Goal: Task Accomplishment & Management: Use online tool/utility

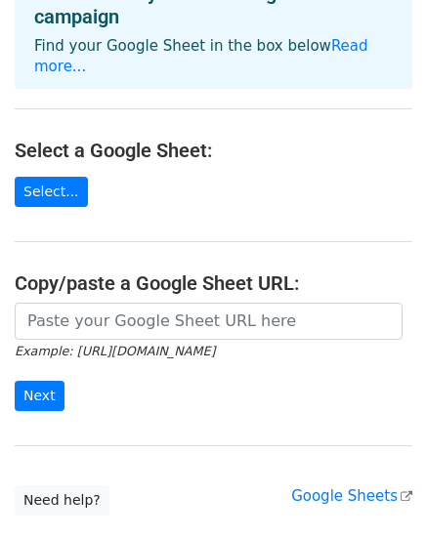
scroll to position [50, 0]
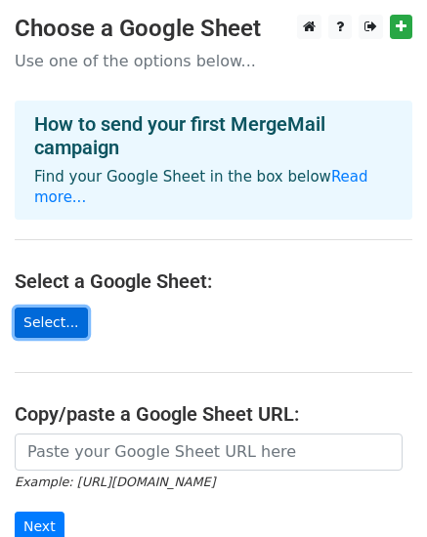
click at [53, 308] on link "Select..." at bounding box center [51, 323] width 73 height 30
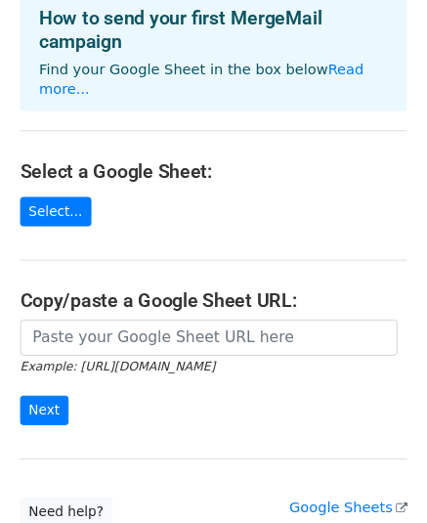
scroll to position [98, 0]
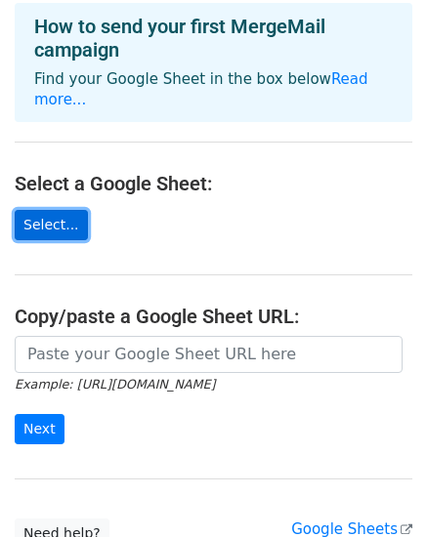
click at [34, 210] on link "Select..." at bounding box center [51, 225] width 73 height 30
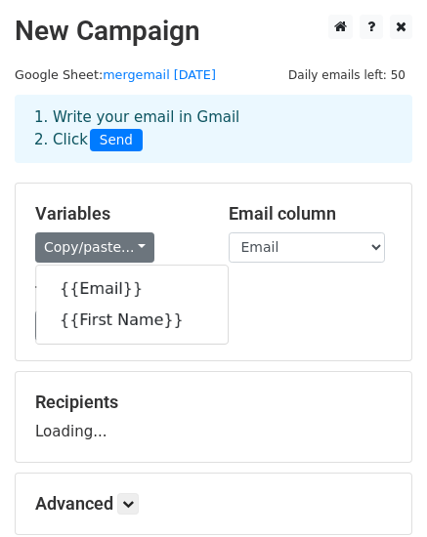
click at [147, 182] on div "1. Write your email in Gmail 2. Click Send" at bounding box center [213, 144] width 427 height 78
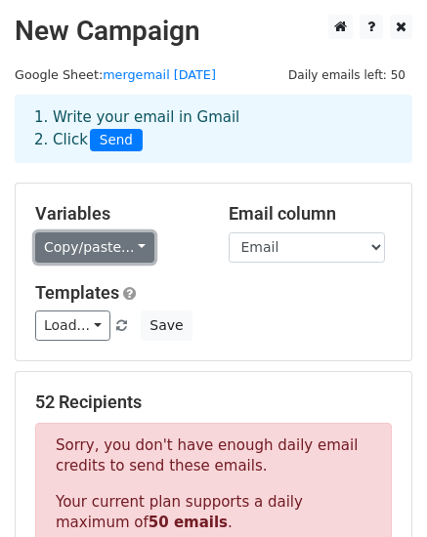
click at [124, 250] on link "Copy/paste..." at bounding box center [94, 248] width 119 height 30
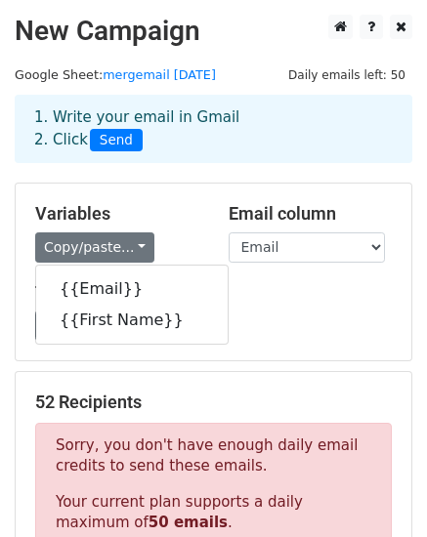
click at [300, 323] on div "Load... No templates saved Save" at bounding box center [214, 326] width 386 height 30
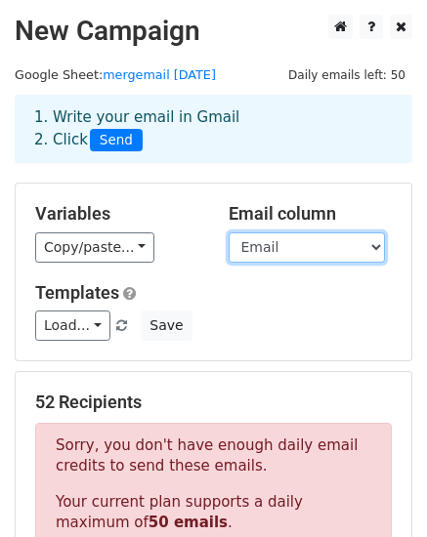
click at [377, 244] on select "Email First Name" at bounding box center [307, 248] width 156 height 30
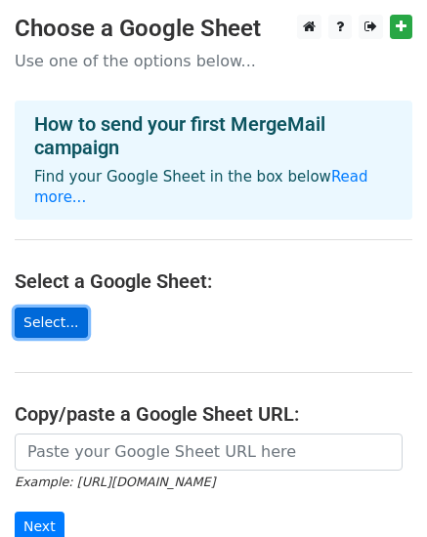
click at [66, 311] on link "Select..." at bounding box center [51, 323] width 73 height 30
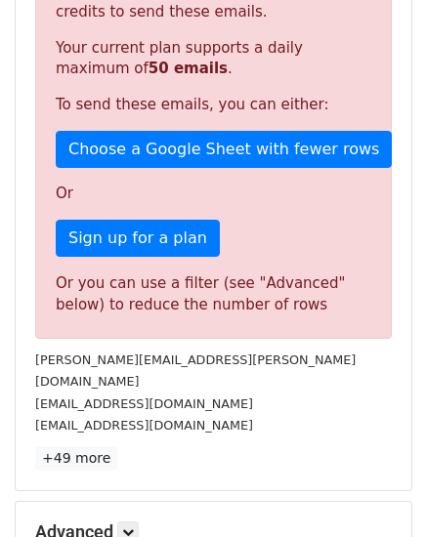
scroll to position [293, 0]
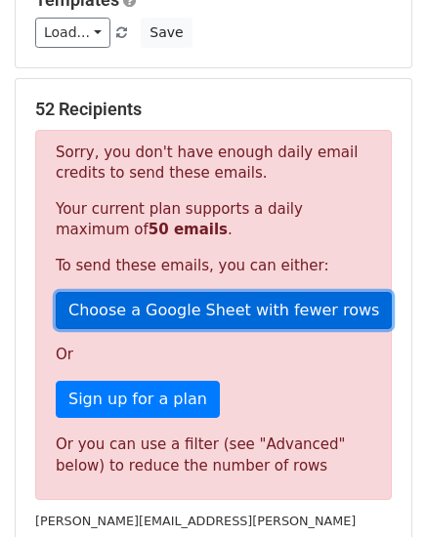
click at [215, 320] on link "Choose a Google Sheet with fewer rows" at bounding box center [224, 310] width 336 height 37
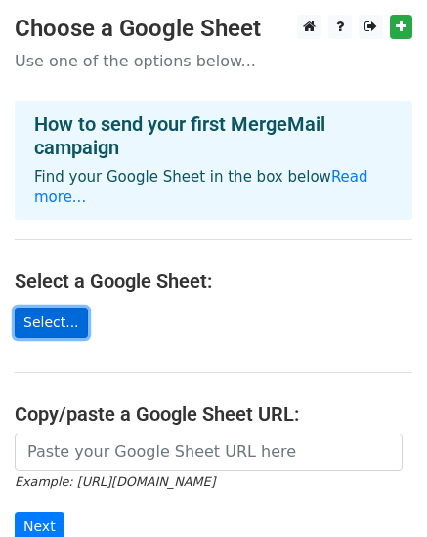
click at [42, 308] on link "Select..." at bounding box center [51, 323] width 73 height 30
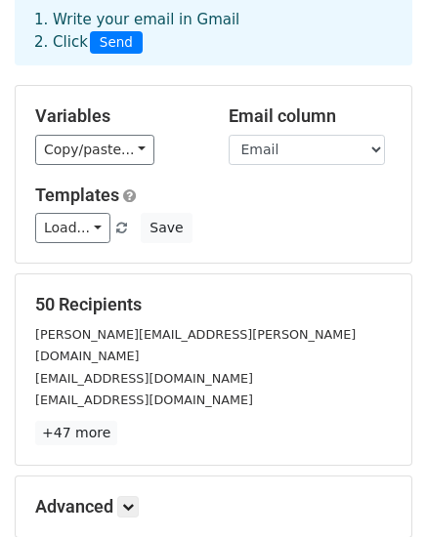
scroll to position [195, 0]
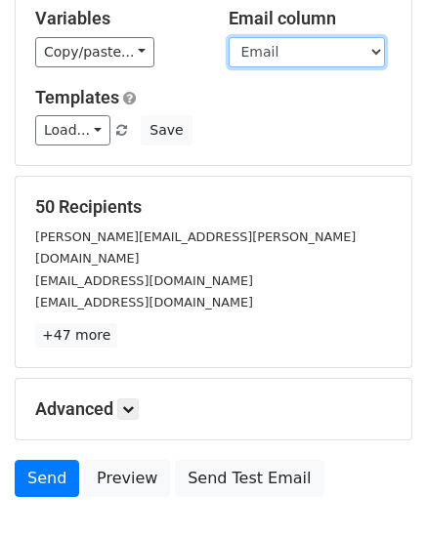
click at [365, 54] on select "Email First Name" at bounding box center [307, 52] width 156 height 30
click at [229, 37] on select "Email First Name" at bounding box center [307, 52] width 156 height 30
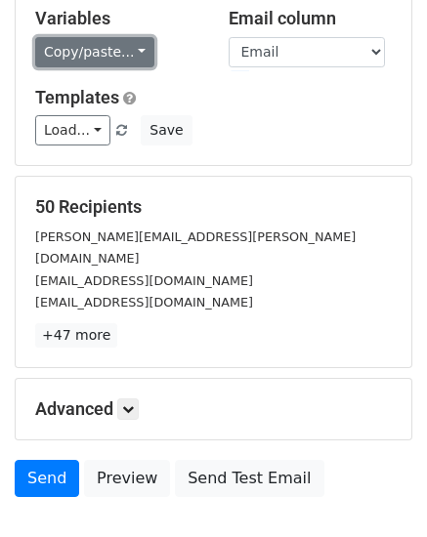
click at [127, 55] on link "Copy/paste..." at bounding box center [94, 52] width 119 height 30
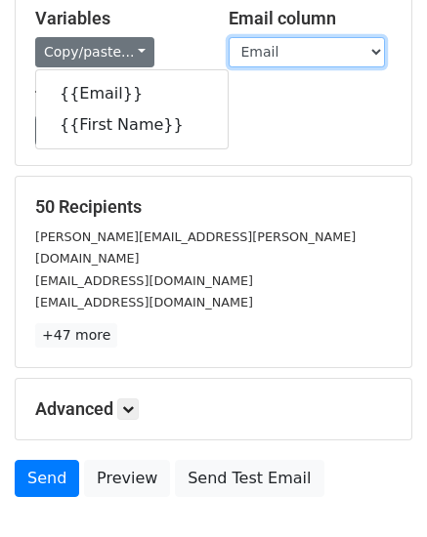
click at [370, 48] on select "Email First Name" at bounding box center [307, 52] width 156 height 30
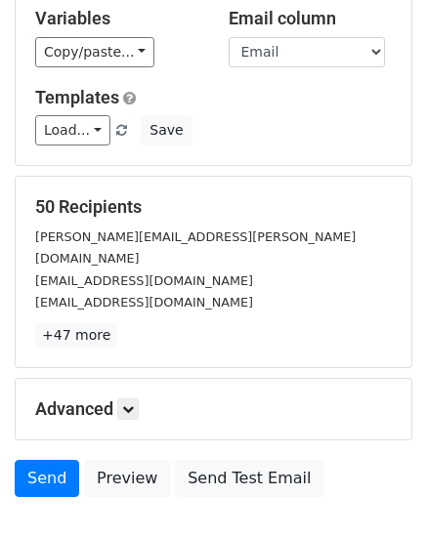
click at [249, 179] on div "50 Recipients christine.alvarado@uhhospitals.org leehyeongsuk@gachon.ac.kr hada…" at bounding box center [214, 272] width 396 height 191
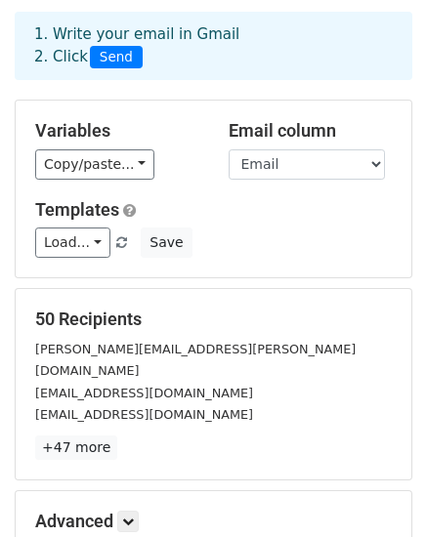
scroll to position [98, 0]
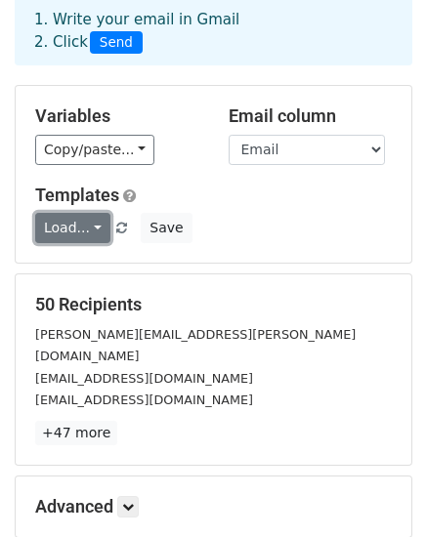
click at [94, 223] on link "Load..." at bounding box center [72, 228] width 75 height 30
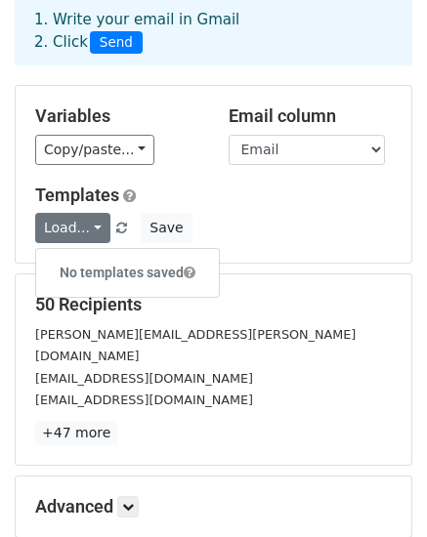
click at [255, 226] on div "Load... No templates saved Save" at bounding box center [214, 228] width 386 height 30
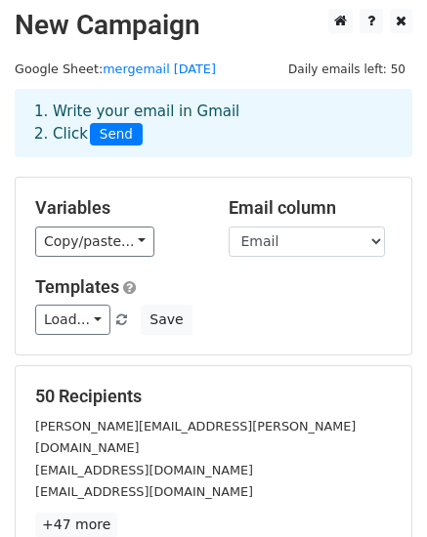
scroll to position [0, 0]
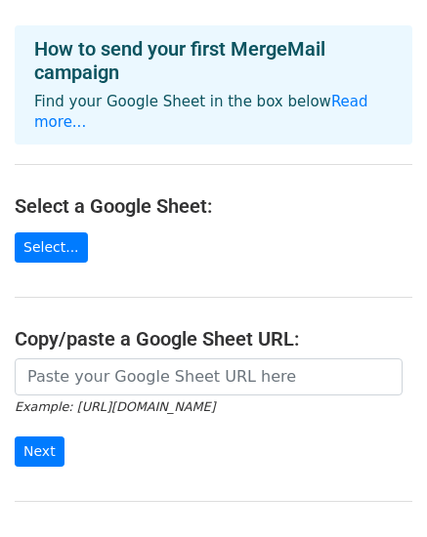
scroll to position [195, 0]
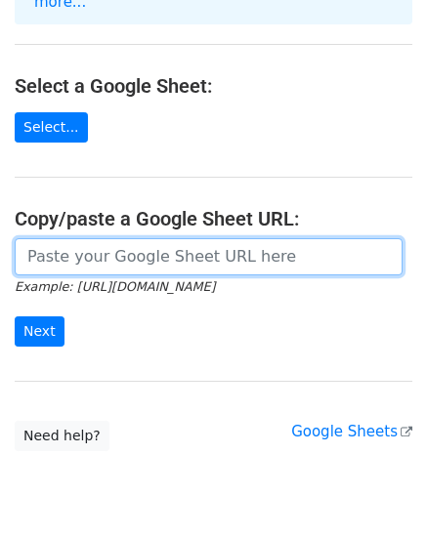
click at [143, 244] on input "url" at bounding box center [209, 256] width 388 height 37
paste input "[URL][DOMAIN_NAME]"
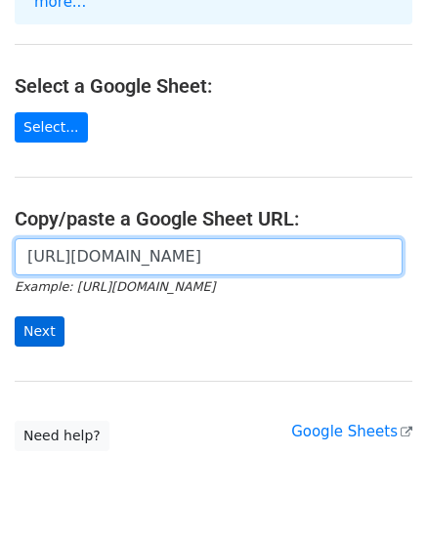
type input "https://docs.google.com/spreadsheets/d/1IZ8rZ4CCc14Kw9C9zFlt3Ed4ZqPRv4JXDxCHG6Y…"
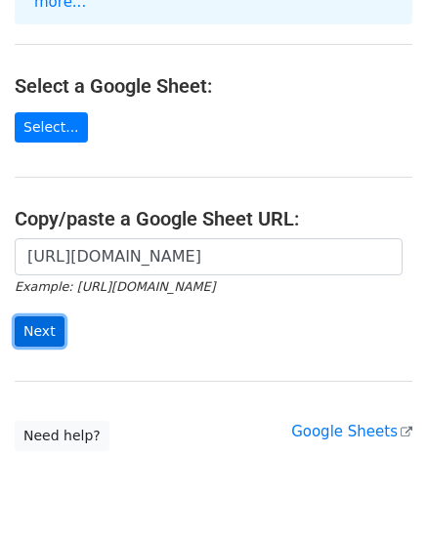
click at [47, 317] on input "Next" at bounding box center [40, 332] width 50 height 30
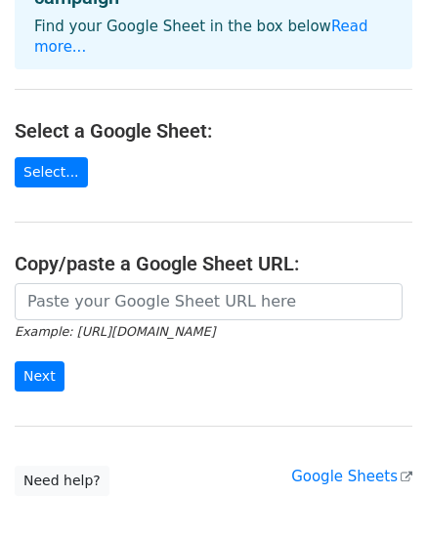
scroll to position [245, 0]
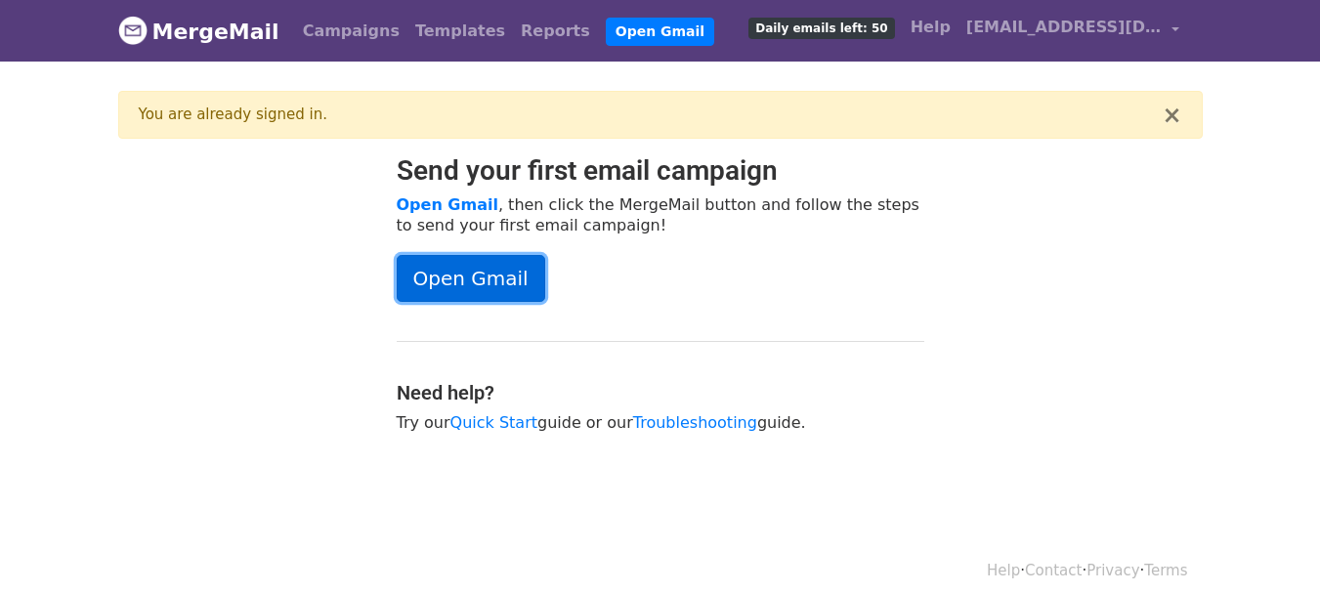
click at [501, 289] on link "Open Gmail" at bounding box center [471, 278] width 149 height 47
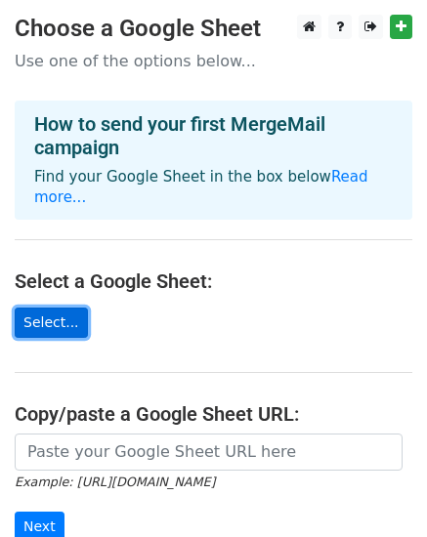
click at [41, 308] on link "Select..." at bounding box center [51, 323] width 73 height 30
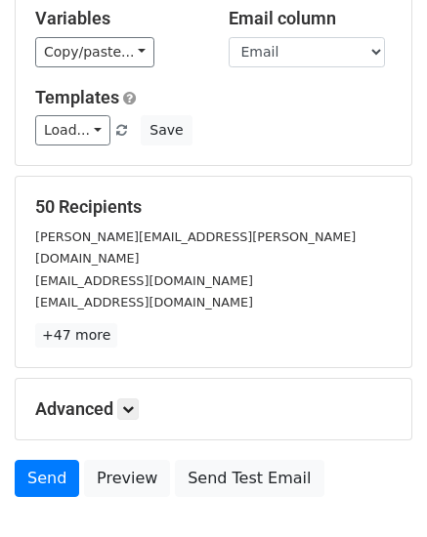
scroll to position [98, 0]
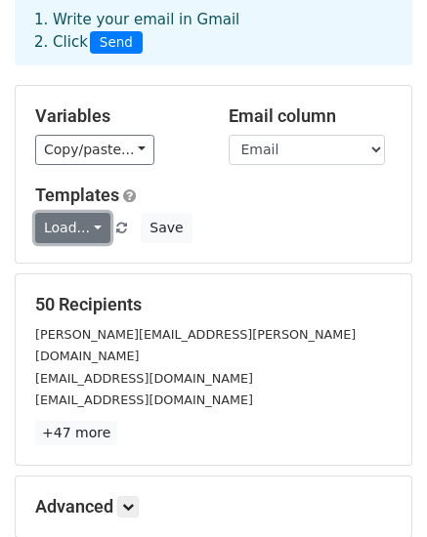
click at [84, 218] on link "Load..." at bounding box center [72, 228] width 75 height 30
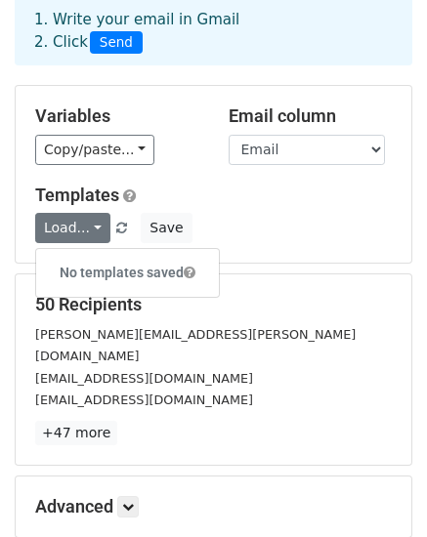
click at [90, 275] on h6 "No templates saved" at bounding box center [127, 273] width 183 height 32
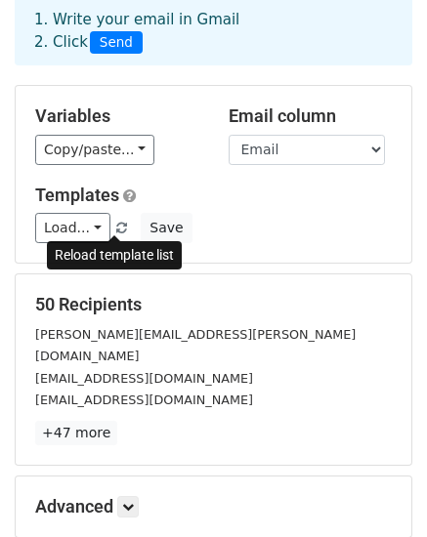
click at [116, 230] on span at bounding box center [121, 229] width 11 height 13
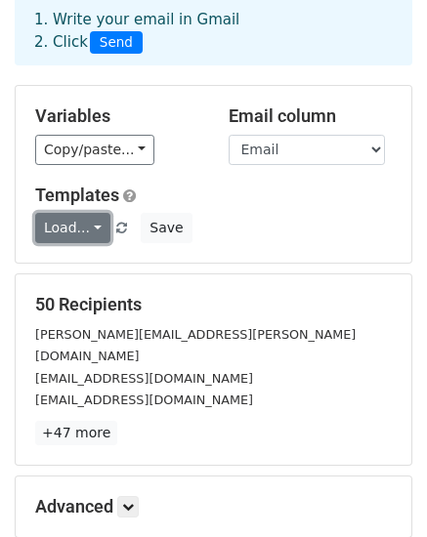
click at [84, 233] on link "Load..." at bounding box center [72, 228] width 75 height 30
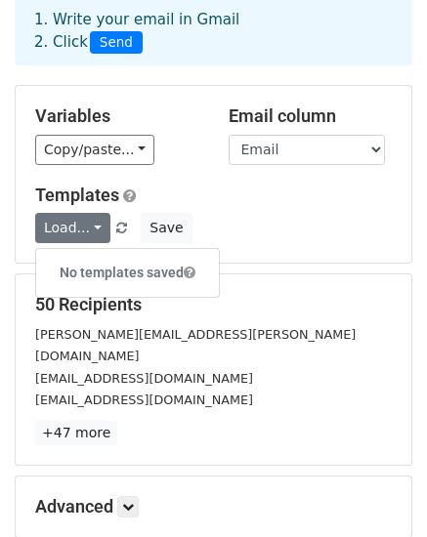
click at [77, 271] on h6 "No templates saved" at bounding box center [127, 273] width 183 height 32
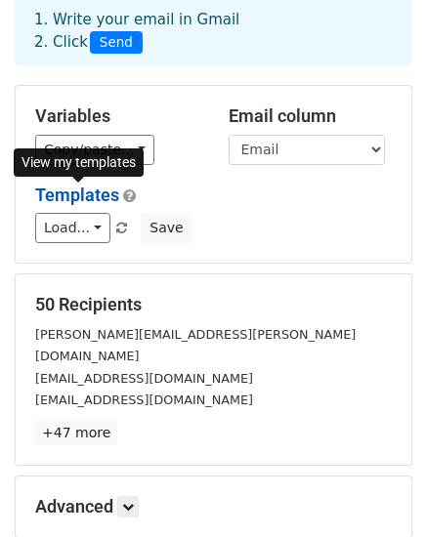
click at [72, 197] on link "Templates" at bounding box center [77, 195] width 84 height 21
click at [258, 198] on h5 "Templates" at bounding box center [213, 195] width 357 height 21
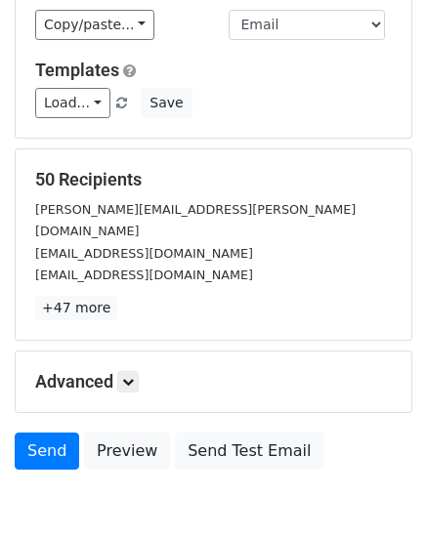
scroll to position [299, 0]
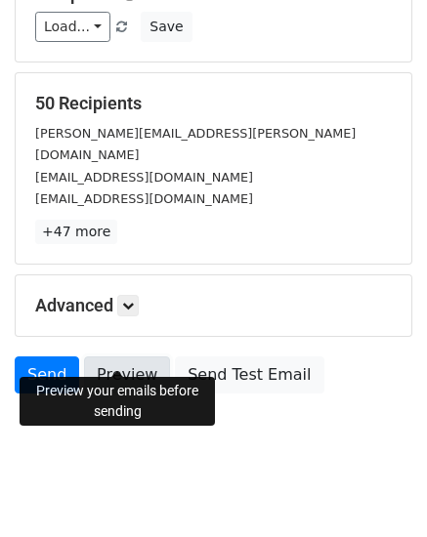
click at [102, 357] on link "Preview" at bounding box center [127, 375] width 86 height 37
click at [127, 357] on link "Preview" at bounding box center [127, 375] width 86 height 37
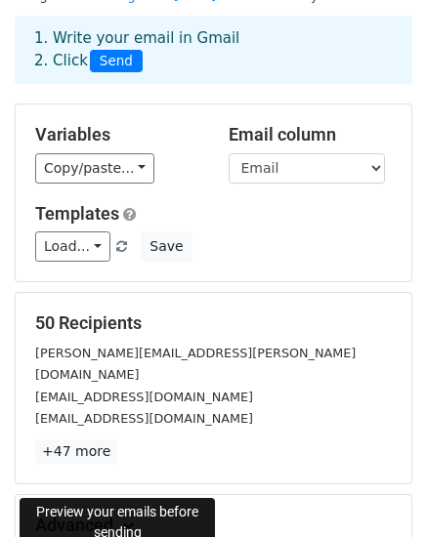
scroll to position [195, 0]
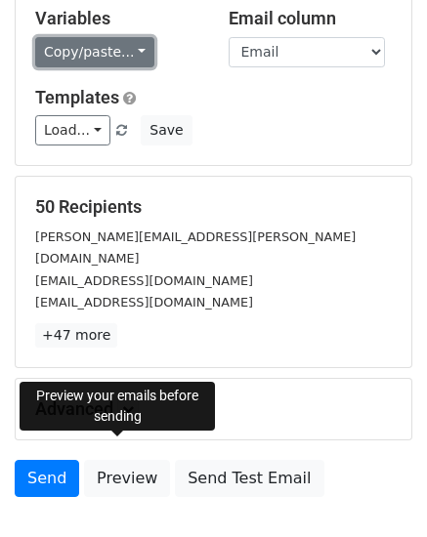
click at [128, 57] on link "Copy/paste..." at bounding box center [94, 52] width 119 height 30
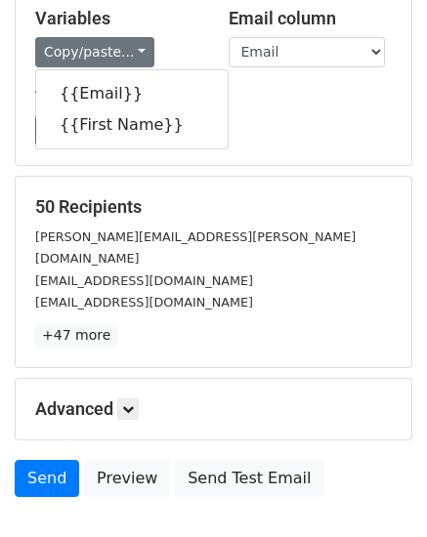
click at [263, 116] on div "Load... No templates saved Save" at bounding box center [214, 130] width 386 height 30
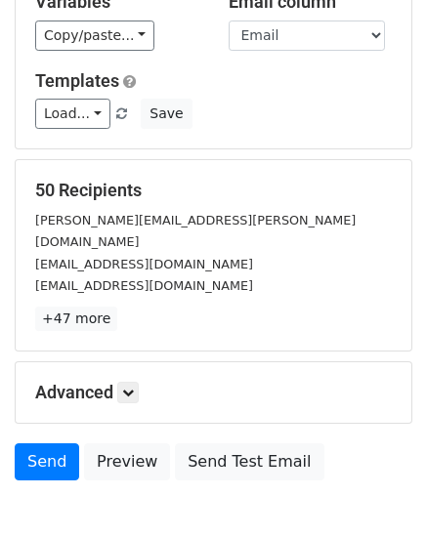
scroll to position [201, 0]
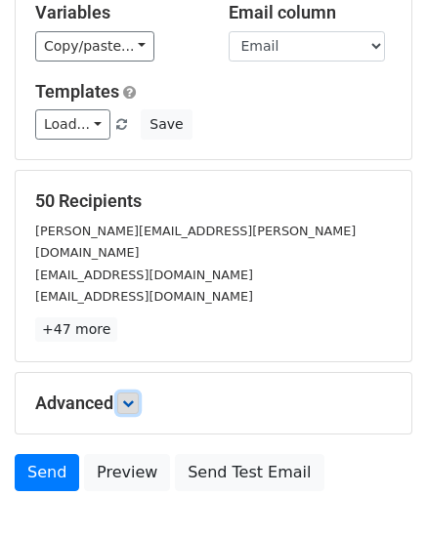
click at [132, 398] on icon at bounding box center [128, 404] width 12 height 12
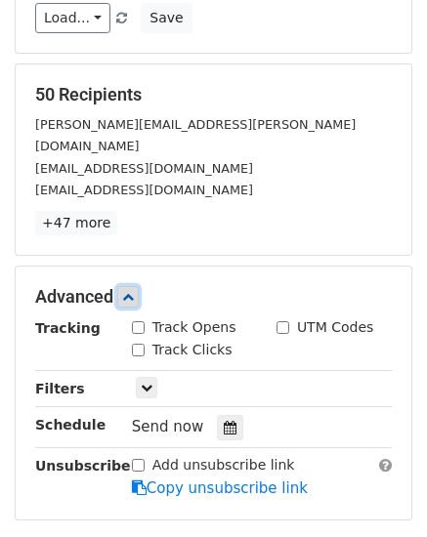
scroll to position [491, 0]
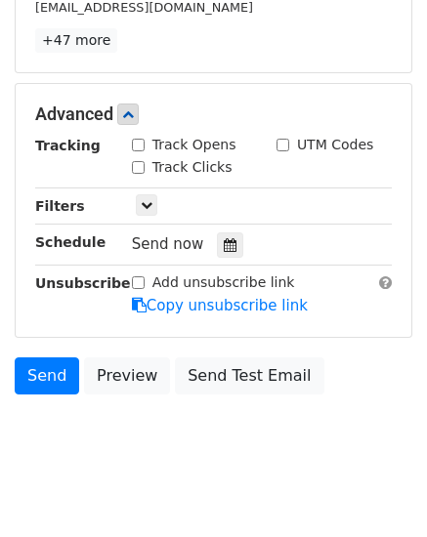
click at [138, 135] on div "Track Opens" at bounding box center [184, 145] width 105 height 21
click at [138, 139] on input "Track Opens" at bounding box center [138, 145] width 13 height 13
checkbox input "true"
click at [135, 161] on input "Track Clicks" at bounding box center [138, 167] width 13 height 13
checkbox input "true"
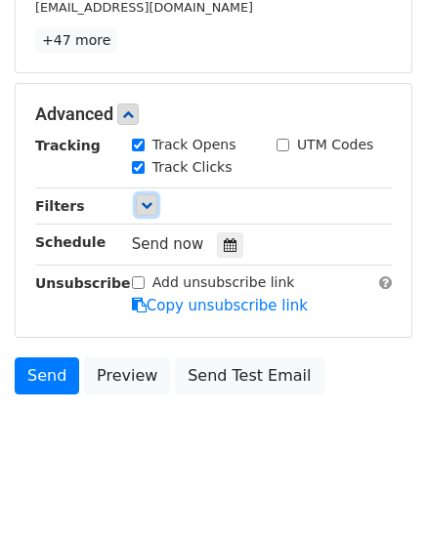
click at [147, 199] on icon at bounding box center [147, 205] width 12 height 12
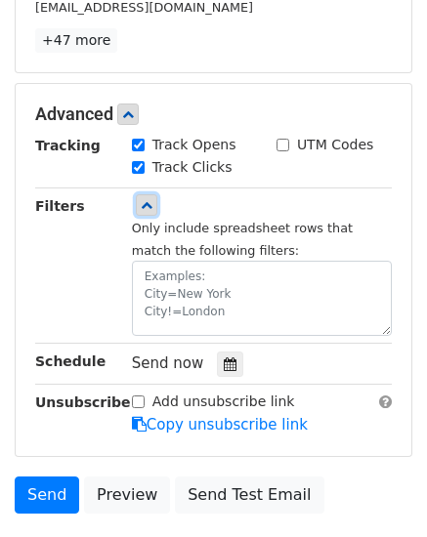
click at [147, 199] on icon at bounding box center [147, 205] width 12 height 12
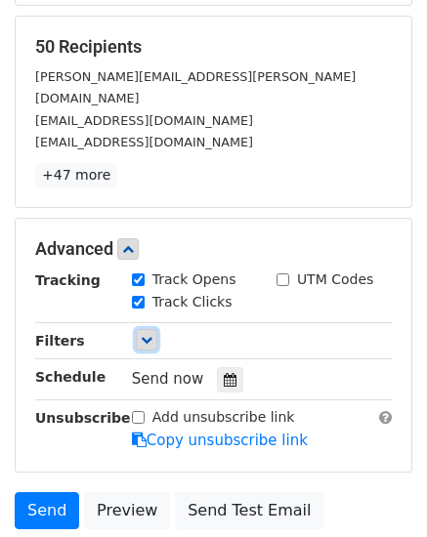
scroll to position [295, 0]
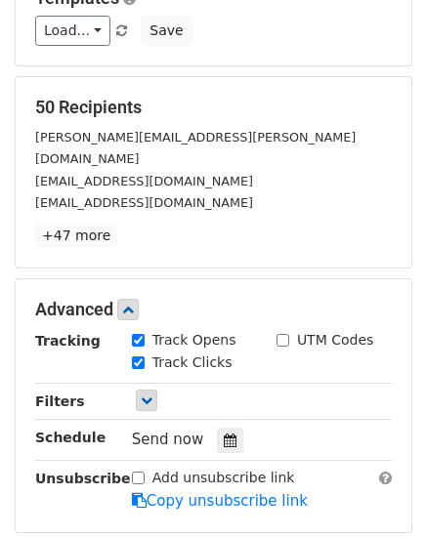
click at [282, 334] on input "UTM Codes" at bounding box center [283, 340] width 13 height 13
checkbox input "false"
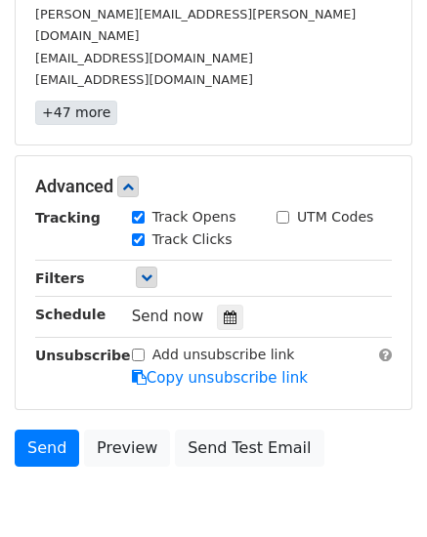
scroll to position [491, 0]
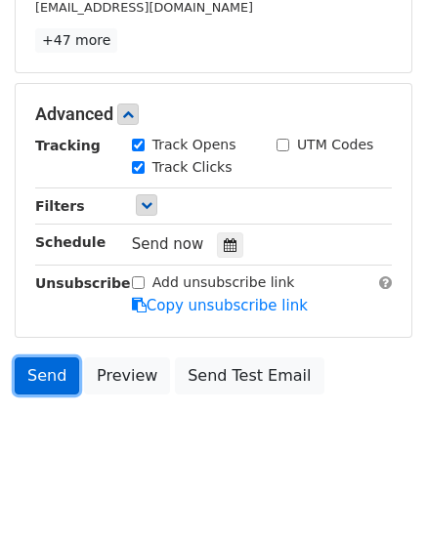
click at [24, 358] on link "Send" at bounding box center [47, 376] width 64 height 37
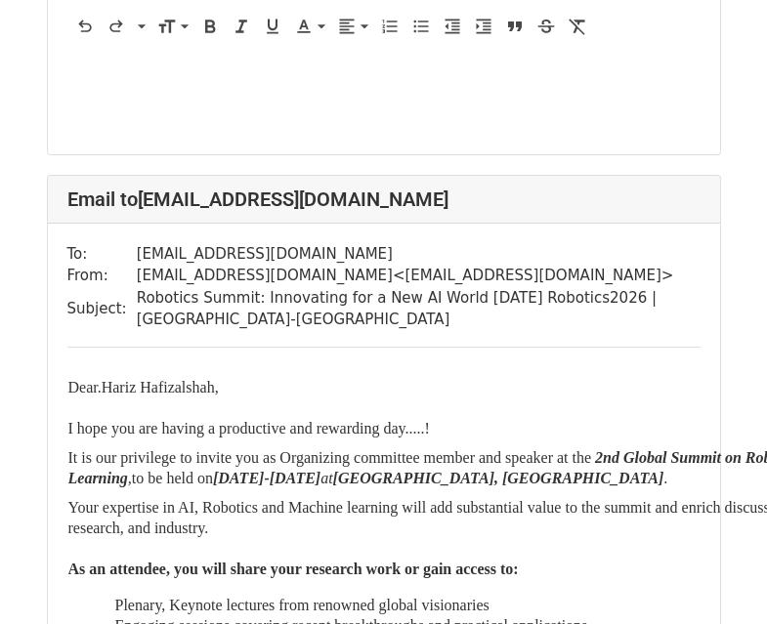
scroll to position [2052, 0]
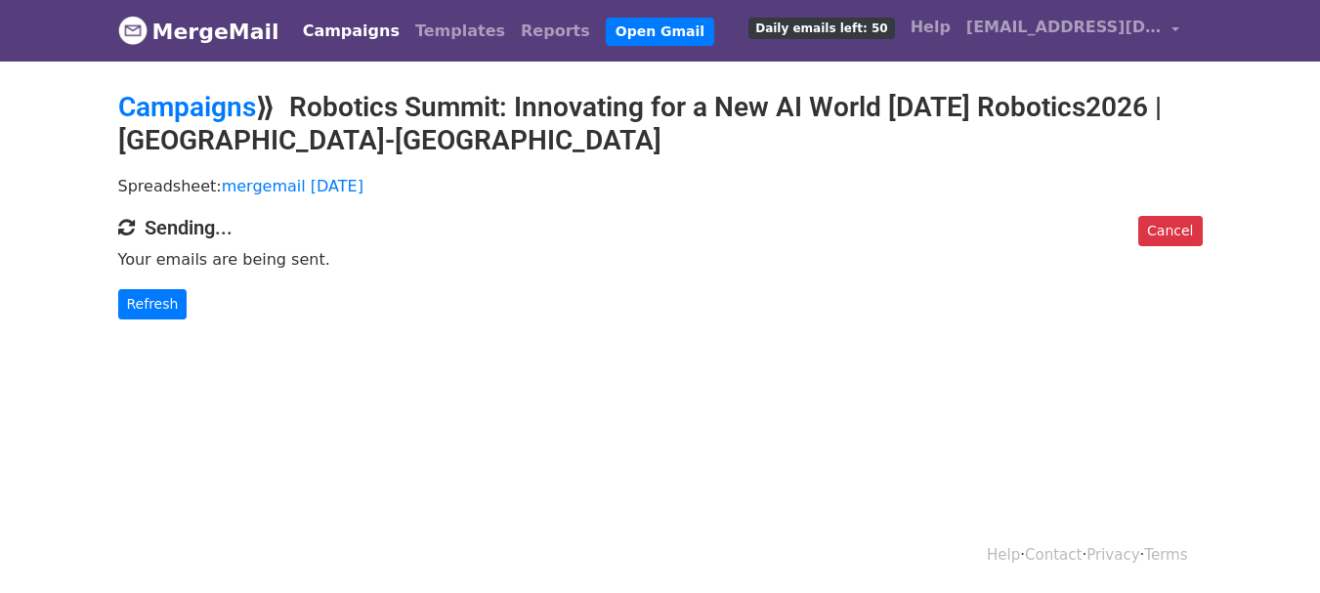
click at [326, 242] on div "Cancel Sending... Your emails are being sent. Refresh" at bounding box center [661, 268] width 1114 height 104
click at [161, 310] on link "Refresh" at bounding box center [152, 304] width 69 height 30
click at [261, 268] on p "Your emails are being sent." at bounding box center [660, 259] width 1085 height 21
click at [282, 187] on link "mergemail [DATE]" at bounding box center [293, 186] width 142 height 19
click at [238, 39] on link "MergeMail" at bounding box center [198, 31] width 161 height 41
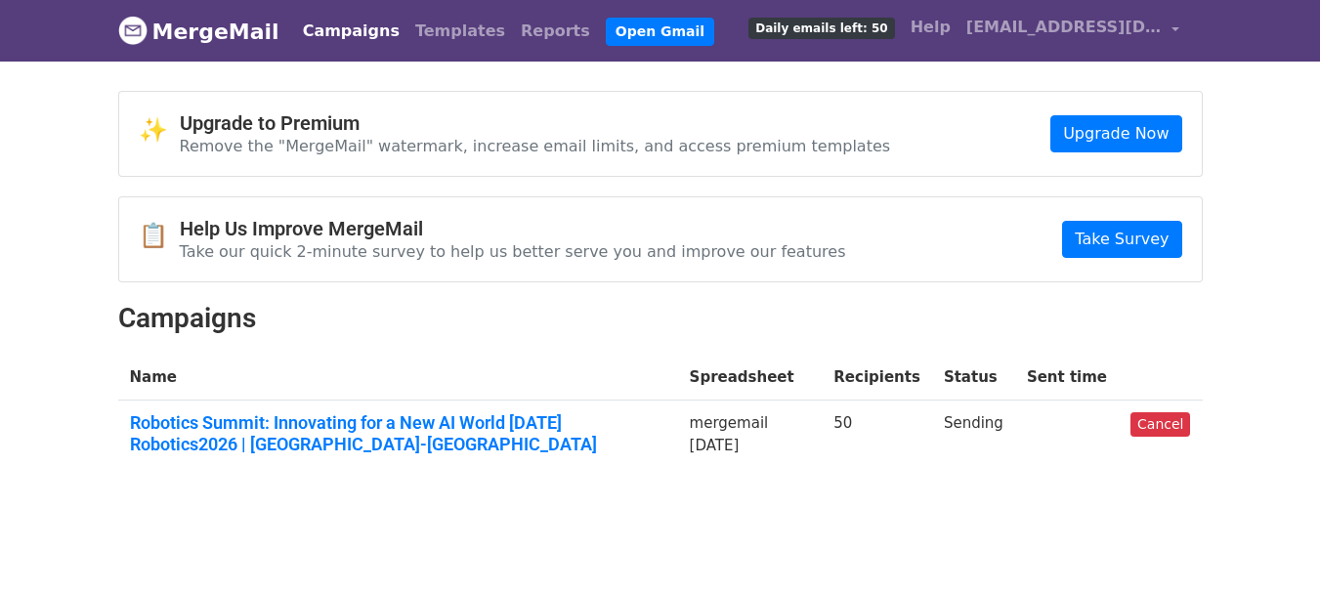
click at [347, 38] on link "Campaigns" at bounding box center [351, 31] width 112 height 39
click at [315, 24] on link "Campaigns" at bounding box center [351, 31] width 112 height 39
click at [1163, 430] on link "Cancel" at bounding box center [1161, 424] width 60 height 24
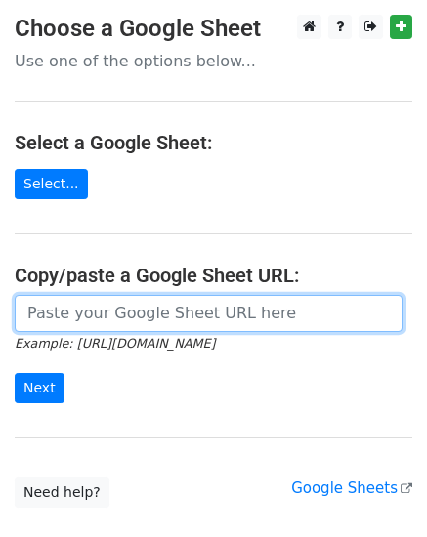
click at [54, 307] on input "url" at bounding box center [209, 313] width 388 height 37
paste input "https://docs.google.com/spreadsheets/d/1IZ8rZ4CCc14Kw9C9zFlt3Ed4ZqPRv4JXDxCHG6Y…"
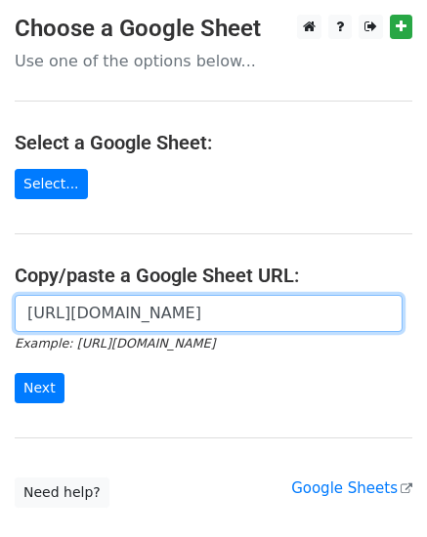
scroll to position [0, 423]
type input "https://docs.google.com/spreadsheets/d/1IZ8rZ4CCc14Kw9C9zFlt3Ed4ZqPRv4JXDxCHG6Y…"
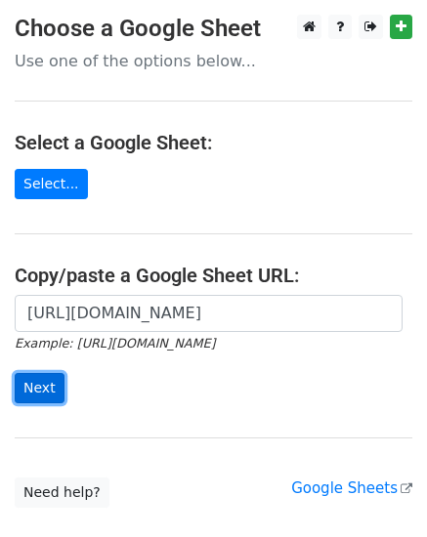
click at [35, 387] on input "Next" at bounding box center [40, 388] width 50 height 30
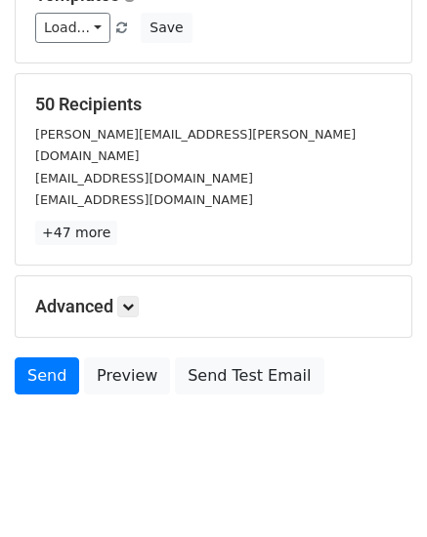
scroll to position [299, 0]
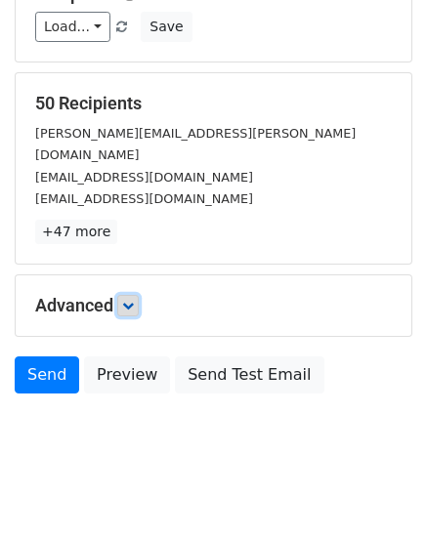
click at [130, 300] on icon at bounding box center [128, 306] width 12 height 12
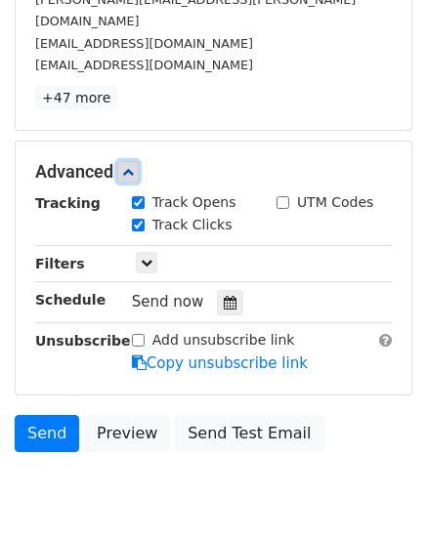
scroll to position [491, 0]
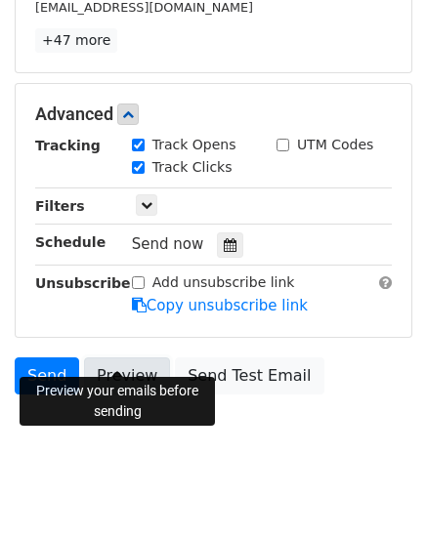
click at [130, 358] on link "Preview" at bounding box center [127, 376] width 86 height 37
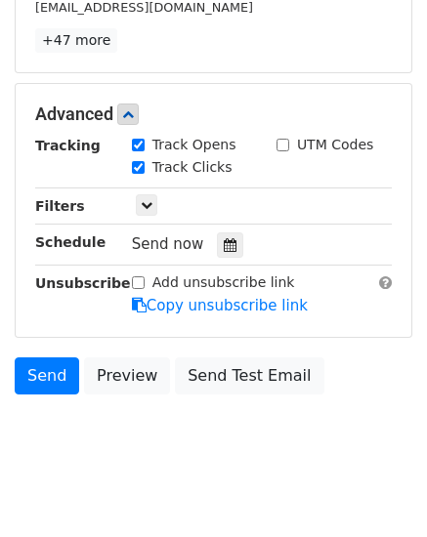
click at [267, 453] on body "New Campaign Daily emails left: 50 Google Sheet: mergemail 03.09.26 1. Write yo…" at bounding box center [213, 3] width 427 height 959
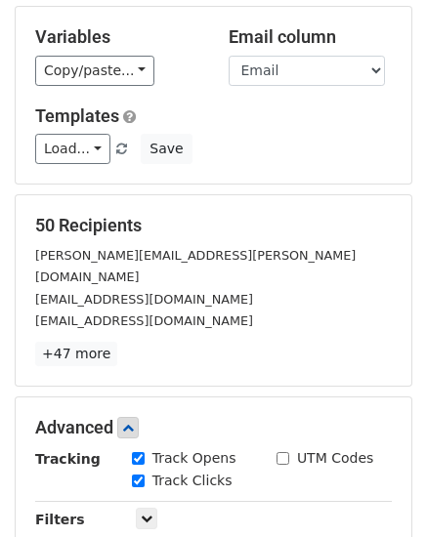
scroll to position [100, 0]
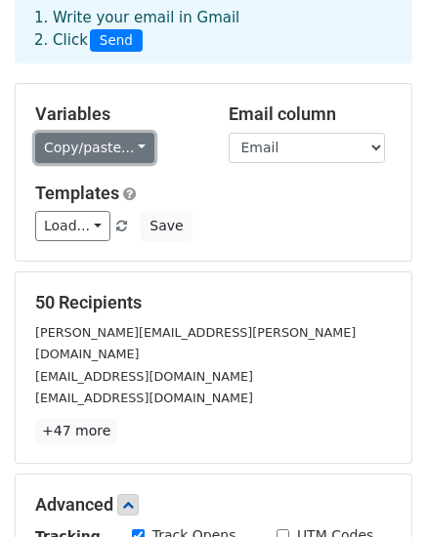
click at [129, 150] on link "Copy/paste..." at bounding box center [94, 148] width 119 height 30
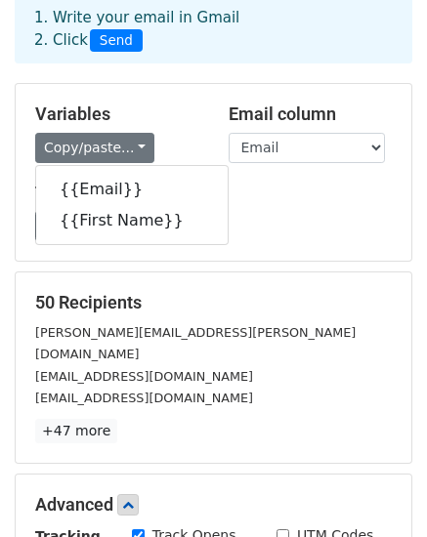
click at [183, 146] on div "Copy/paste... {{Email}} {{First Name}}" at bounding box center [117, 148] width 164 height 30
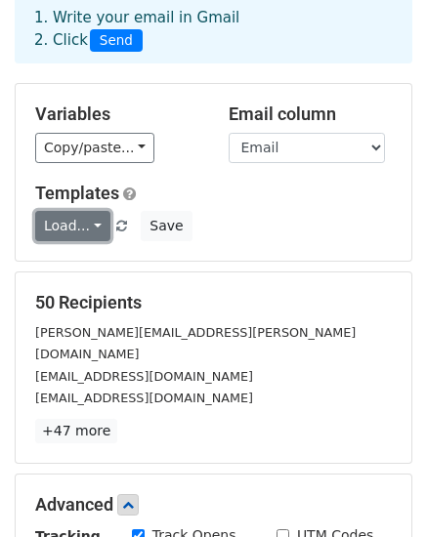
click at [89, 227] on link "Load..." at bounding box center [72, 226] width 75 height 30
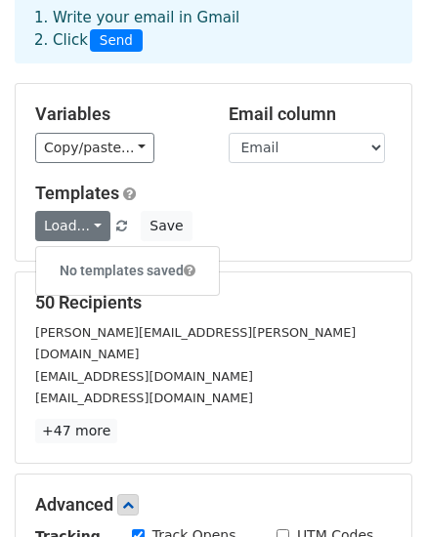
click at [249, 227] on div "Load... No templates saved Save" at bounding box center [214, 226] width 386 height 30
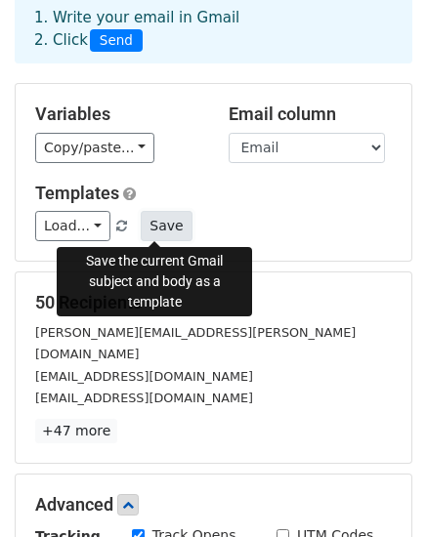
click at [147, 228] on button "Save" at bounding box center [166, 226] width 51 height 30
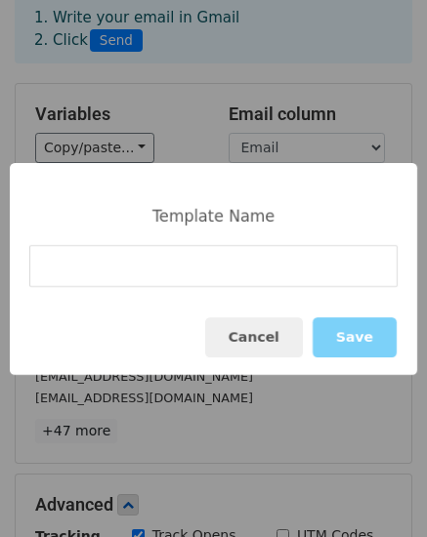
click at [142, 262] on input at bounding box center [213, 266] width 368 height 42
type input "m"
click at [217, 284] on input "merge mail 03.09.26" at bounding box center [213, 266] width 368 height 42
type input "merge mail 03.09.26"
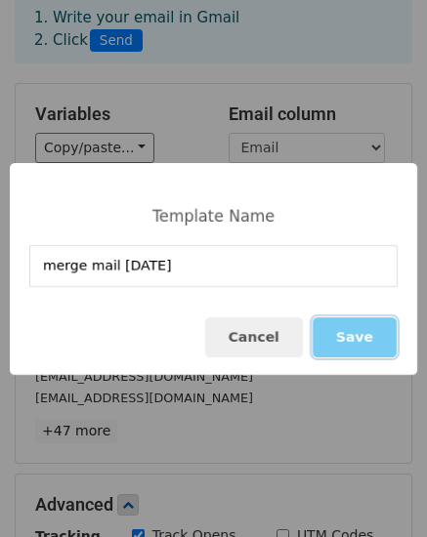
click at [357, 339] on button "Save" at bounding box center [355, 338] width 84 height 40
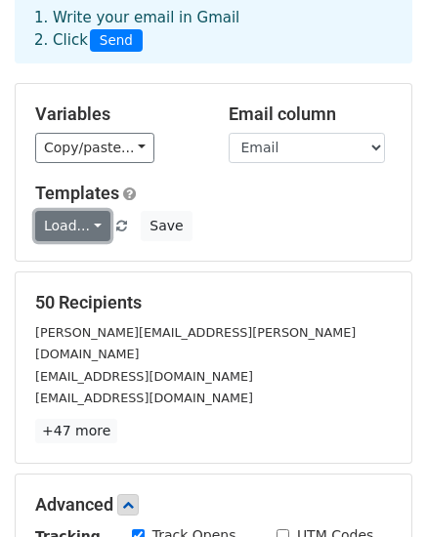
click at [87, 232] on link "Load..." at bounding box center [72, 226] width 75 height 30
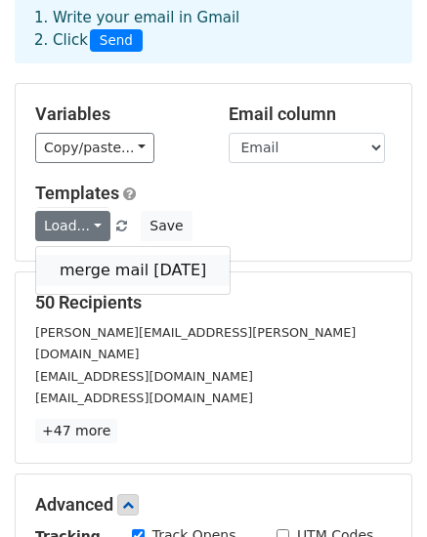
click at [91, 267] on link "merge mail 03.09.26" at bounding box center [132, 270] width 193 height 31
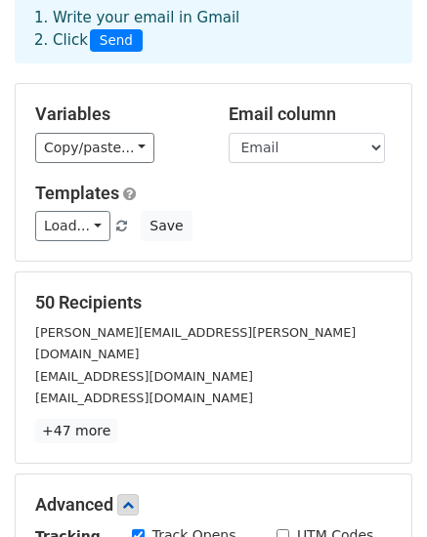
click at [236, 224] on div "Load... merge mail 03.09.26 Save" at bounding box center [214, 226] width 386 height 30
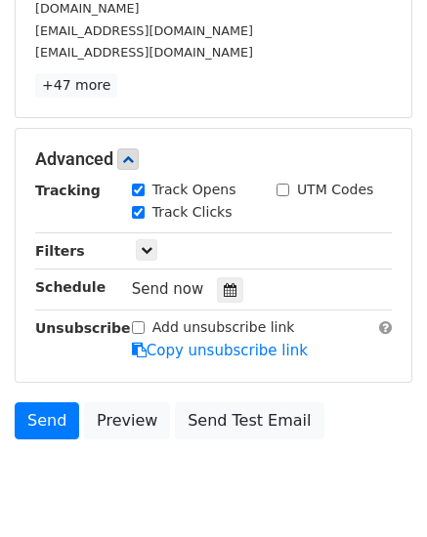
scroll to position [491, 0]
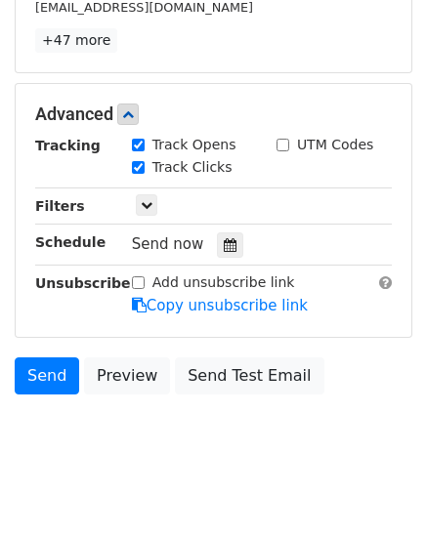
click at [284, 139] on input "UTM Codes" at bounding box center [283, 145] width 13 height 13
checkbox input "false"
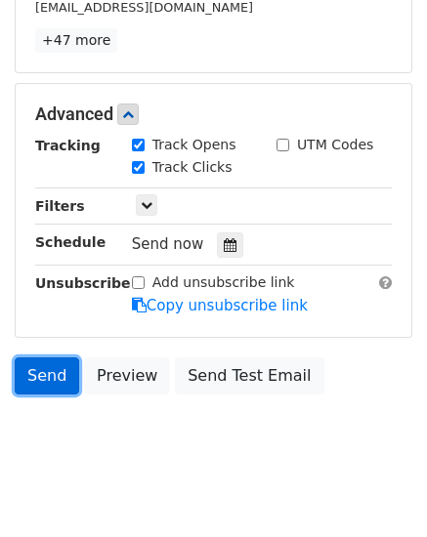
click at [52, 358] on link "Send" at bounding box center [47, 376] width 64 height 37
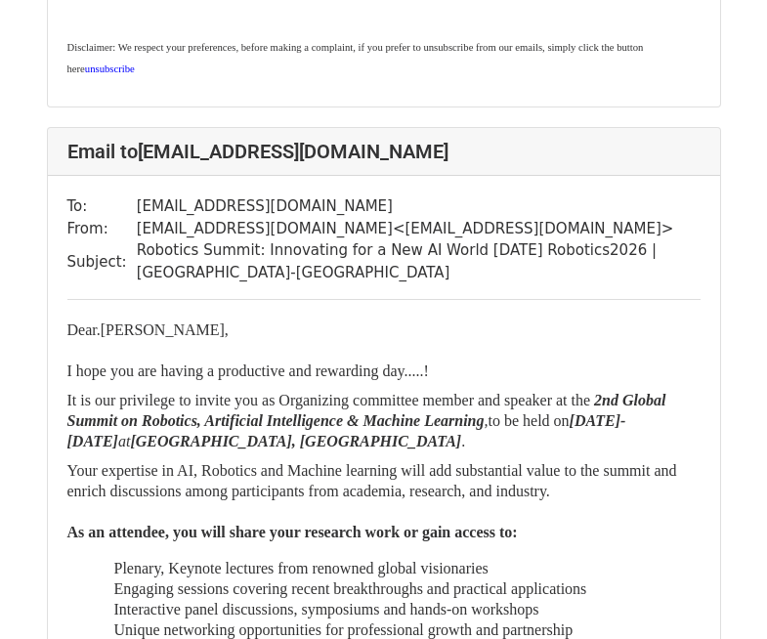
scroll to position [1955, 0]
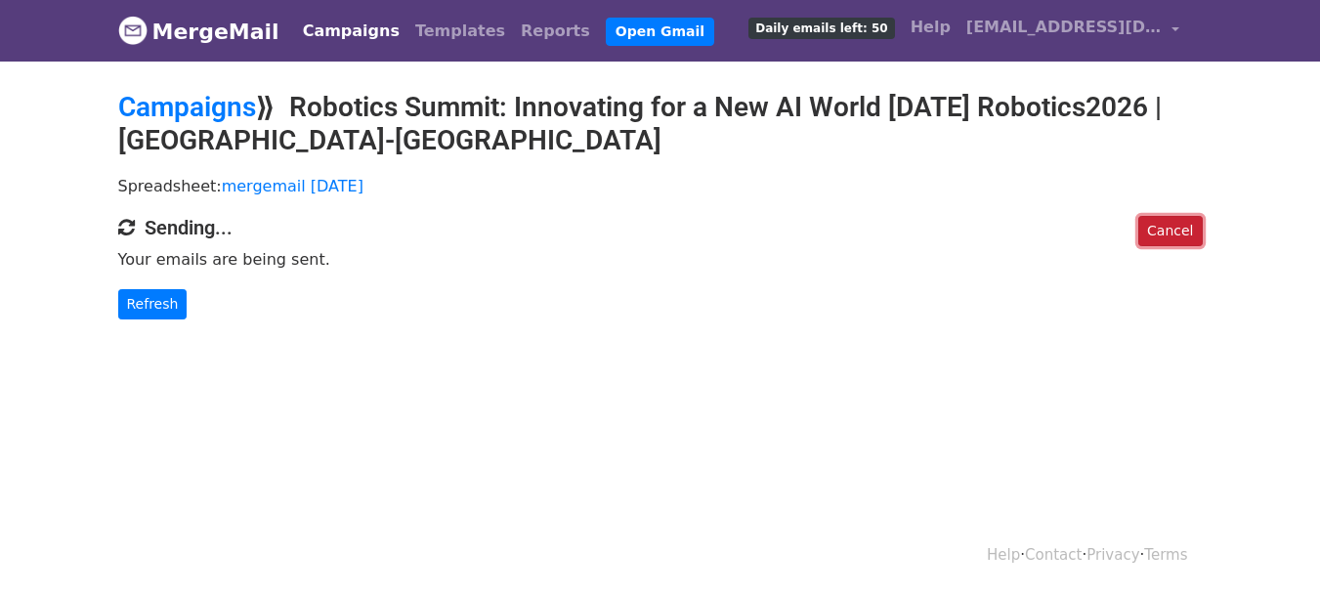
click at [1157, 241] on link "Cancel" at bounding box center [1171, 231] width 64 height 30
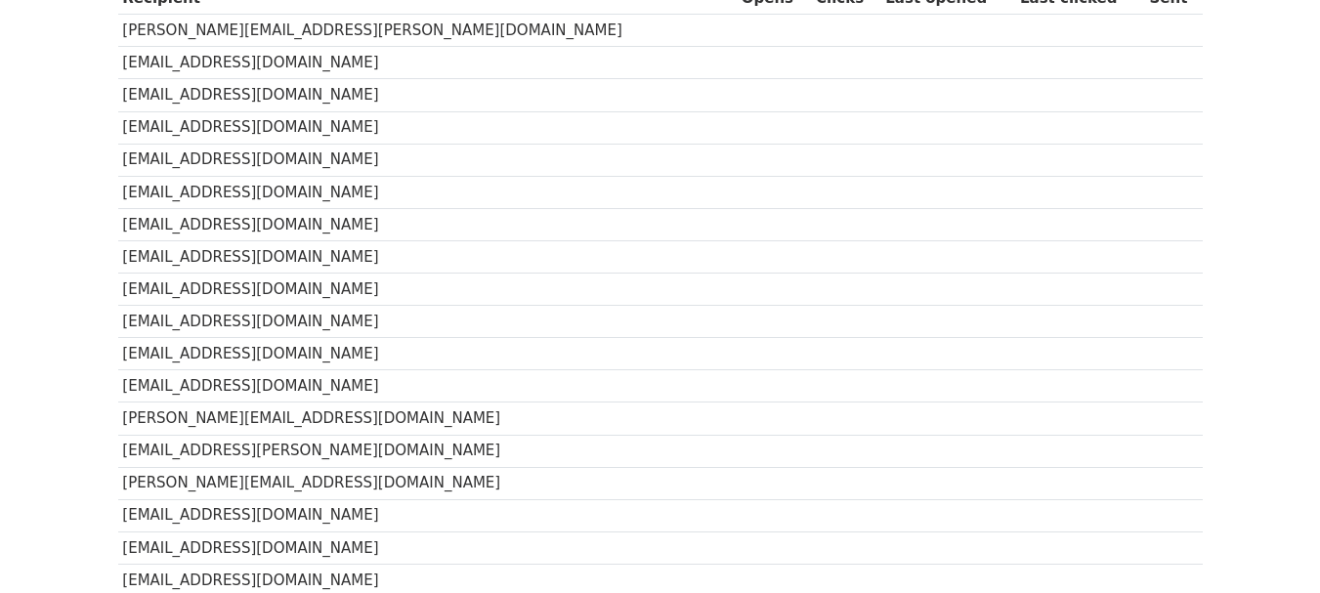
scroll to position [391, 0]
